Goal: Task Accomplishment & Management: Use online tool/utility

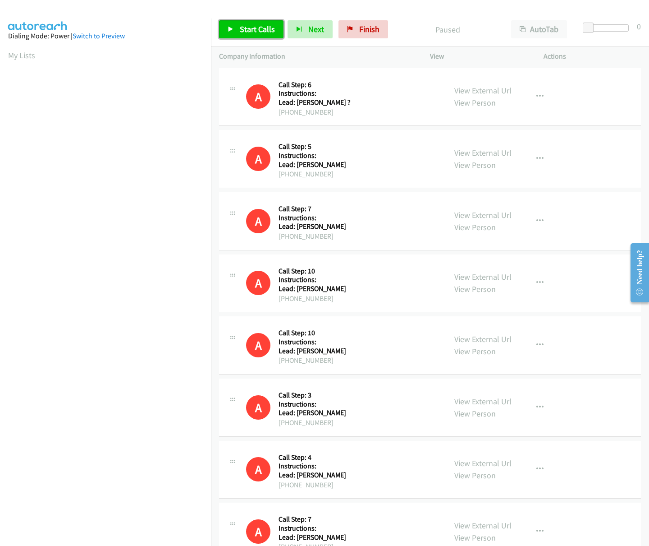
click at [248, 29] on span "Start Calls" at bounding box center [257, 29] width 35 height 10
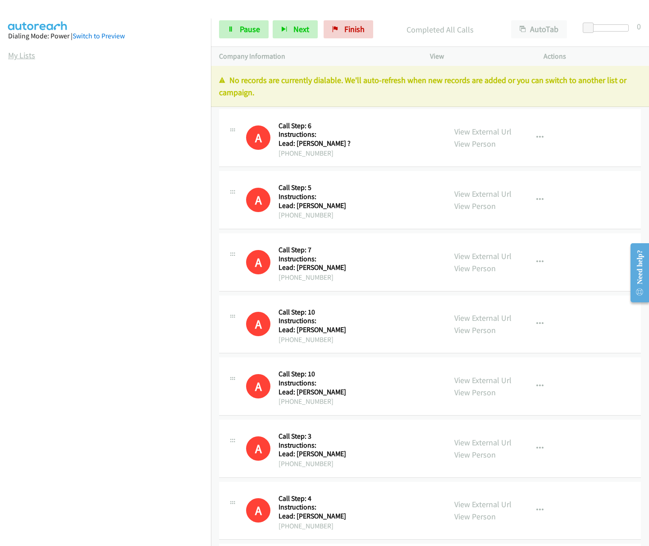
click at [23, 55] on link "My Lists" at bounding box center [21, 55] width 27 height 10
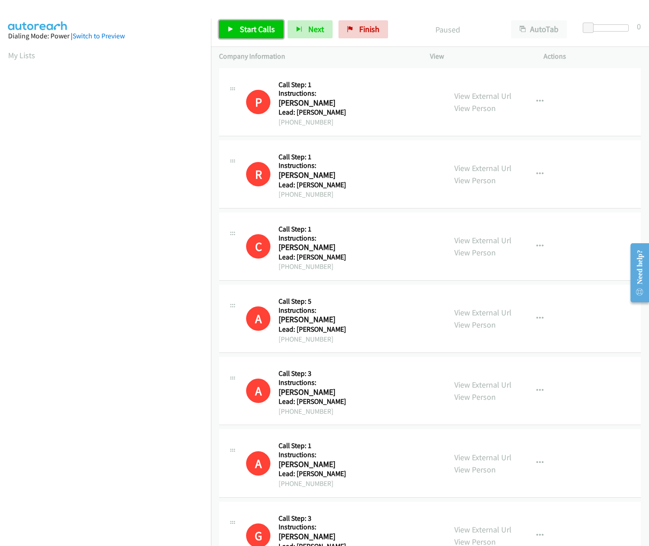
click at [257, 31] on span "Start Calls" at bounding box center [257, 29] width 35 height 10
